Goal: Transaction & Acquisition: Book appointment/travel/reservation

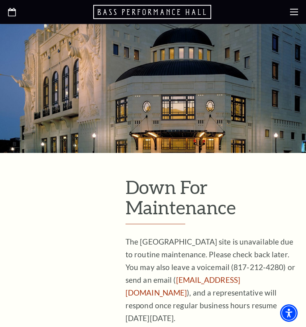
click at [293, 16] on icon at bounding box center [294, 12] width 8 height 8
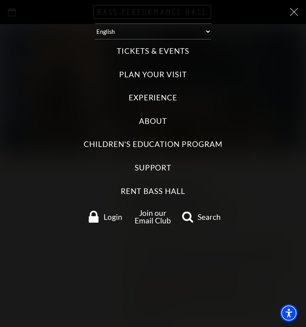
click at [188, 53] on label "Tickets & Events" at bounding box center [153, 51] width 72 height 11
click at [0, 0] on Events "Tickets & Events" at bounding box center [0, 0] width 0 height 0
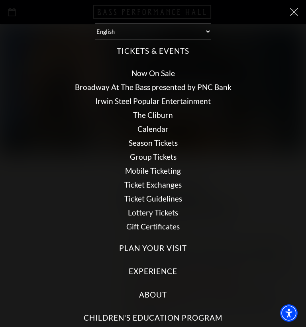
click at [167, 71] on link "Now On Sale" at bounding box center [153, 73] width 43 height 9
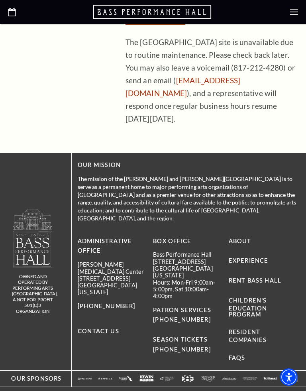
scroll to position [240, 0]
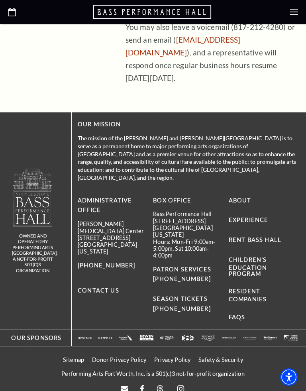
click at [182, 196] on p "BOX OFFICE" at bounding box center [187, 201] width 69 height 10
click at [180, 196] on p "BOX OFFICE" at bounding box center [187, 201] width 69 height 10
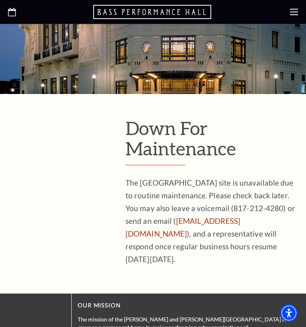
scroll to position [0, 0]
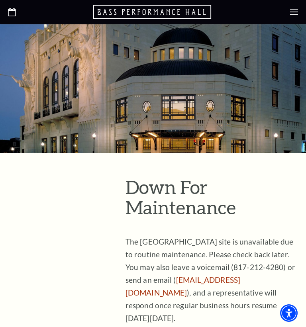
click at [12, 11] on use "Open this option" at bounding box center [12, 12] width 8 height 8
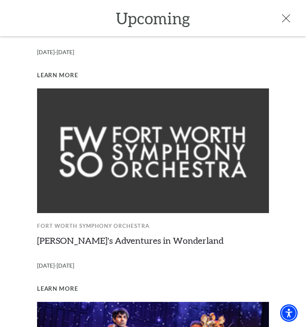
scroll to position [189, 0]
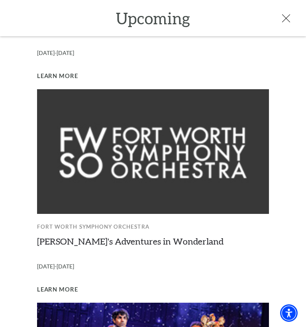
click at [228, 167] on img at bounding box center [153, 151] width 232 height 125
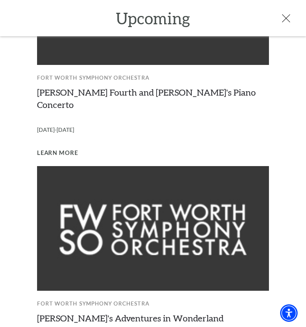
scroll to position [114, 0]
